Goal: Information Seeking & Learning: Learn about a topic

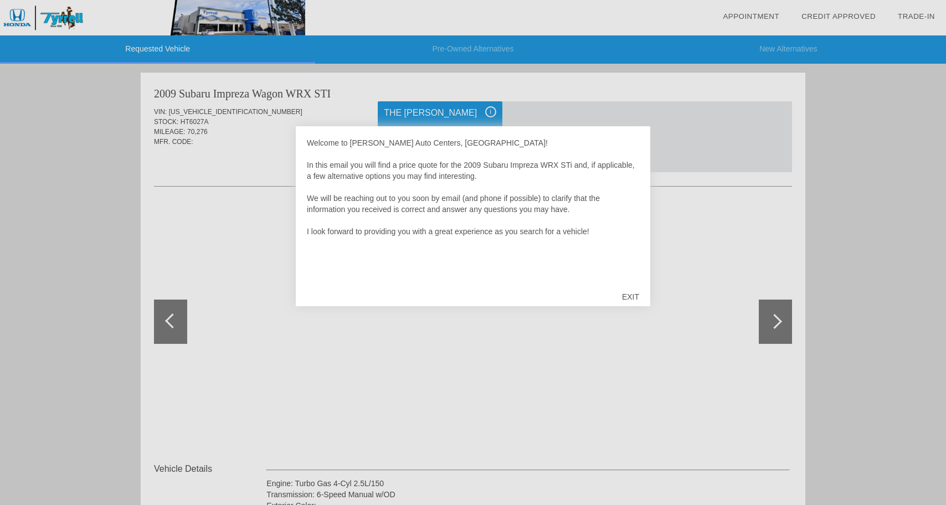
click at [625, 295] on div "EXIT" at bounding box center [630, 296] width 39 height 33
click at [628, 298] on div "EXIT" at bounding box center [630, 296] width 39 height 33
